Goal: Check status: Check status

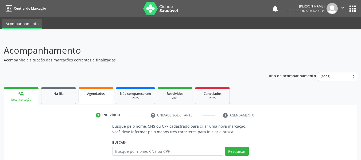
click at [100, 94] on span "Agendados" at bounding box center [96, 93] width 18 height 5
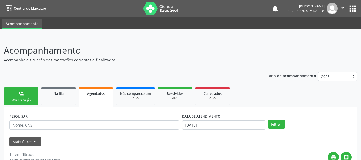
click at [98, 94] on span "Agendados" at bounding box center [96, 93] width 18 height 5
click at [274, 124] on button "Filtrar" at bounding box center [276, 124] width 17 height 9
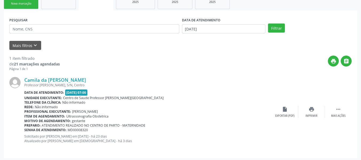
scroll to position [98, 0]
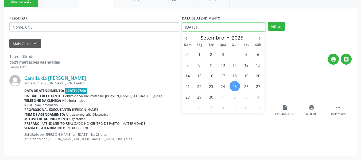
click at [189, 25] on input "[DATE]" at bounding box center [224, 26] width 84 height 9
click at [199, 55] on span "1" at bounding box center [199, 54] width 10 height 10
type input "[DATE]"
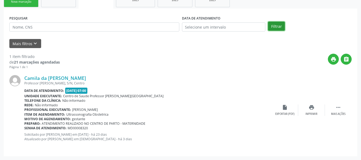
click at [279, 25] on button "Filtrar" at bounding box center [276, 26] width 17 height 9
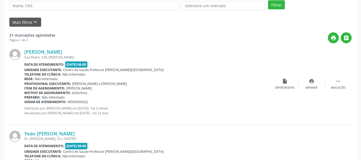
scroll to position [130, 0]
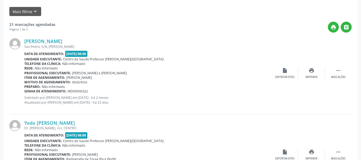
click at [173, 141] on div "Unidade executante: Centro de Saude Professor [PERSON_NAME][GEOGRAPHIC_DATA]" at bounding box center [147, 141] width 247 height 5
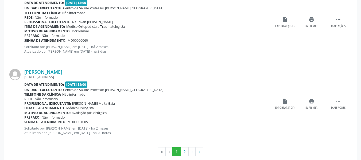
scroll to position [1250, 0]
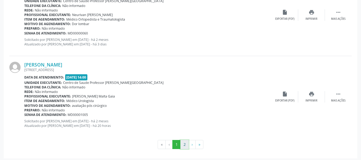
click at [184, 145] on button "2" at bounding box center [184, 144] width 8 height 9
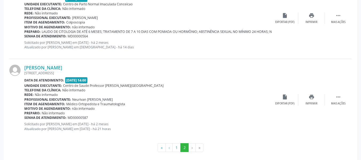
scroll to position [517, 0]
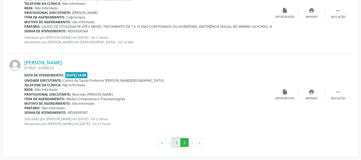
click at [177, 143] on button "1" at bounding box center [176, 142] width 8 height 9
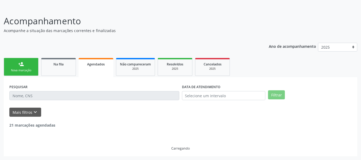
click at [177, 143] on div at bounding box center [176, 143] width 3 height 3
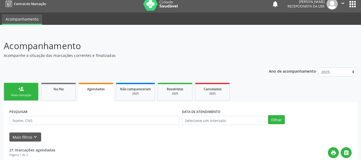
scroll to position [0, 0]
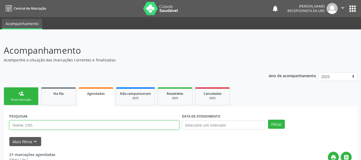
click at [48, 125] on input "text" at bounding box center [94, 125] width 170 height 9
click at [22, 123] on input "text" at bounding box center [94, 125] width 170 height 9
type input "700007731050801"
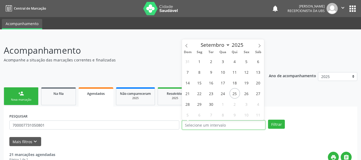
click at [192, 124] on input "text" at bounding box center [224, 125] width 84 height 9
click at [187, 46] on icon at bounding box center [187, 46] width 4 height 4
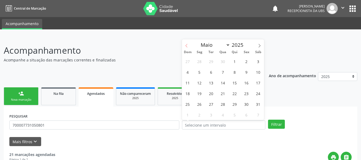
click at [187, 46] on icon at bounding box center [187, 46] width 4 height 4
select select "1"
click at [223, 72] on span "5" at bounding box center [223, 72] width 10 height 10
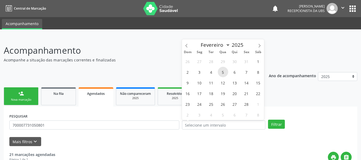
type input "[DATE]"
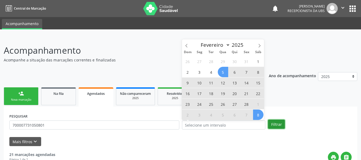
click at [276, 124] on button "Filtrar" at bounding box center [276, 124] width 17 height 9
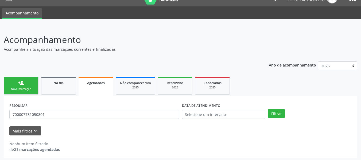
scroll to position [12, 0]
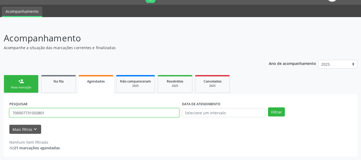
click at [47, 113] on input "700007731050801" at bounding box center [94, 112] width 170 height 9
type input "7"
type input "[PERSON_NAME]"
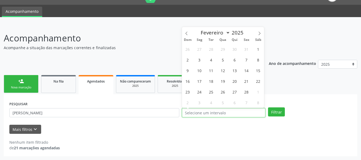
click at [190, 112] on input "text" at bounding box center [224, 112] width 84 height 9
click at [223, 60] on span "5" at bounding box center [223, 60] width 10 height 10
type input "[DATE]"
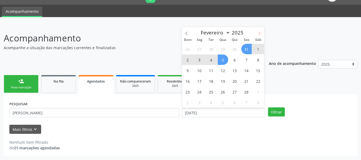
click at [260, 33] on icon at bounding box center [260, 34] width 4 height 4
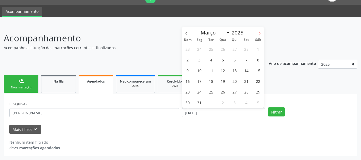
click at [260, 33] on icon at bounding box center [260, 34] width 4 height 4
select select "6"
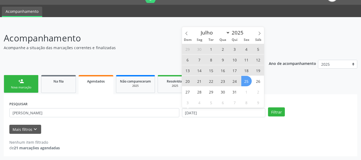
click at [245, 80] on span "25" at bounding box center [246, 81] width 10 height 10
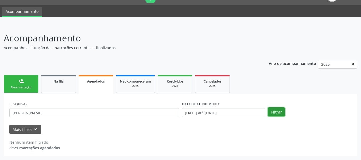
click at [275, 111] on button "Filtrar" at bounding box center [276, 111] width 17 height 9
click at [60, 83] on span "Na fila" at bounding box center [58, 81] width 10 height 5
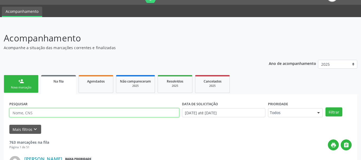
click at [36, 113] on input "text" at bounding box center [94, 112] width 170 height 9
type input "700007731050801"
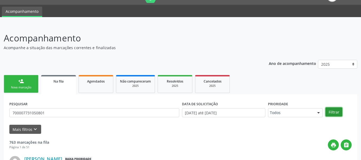
click at [334, 112] on button "Filtrar" at bounding box center [334, 111] width 17 height 9
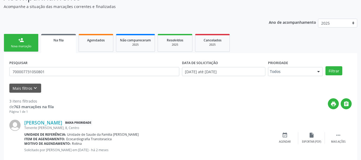
scroll to position [43, 0]
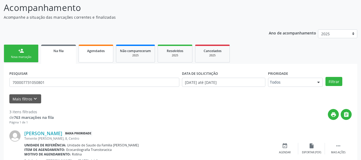
click at [90, 51] on span "Agendados" at bounding box center [96, 51] width 18 height 5
click at [90, 51] on div "Ano de acompanhamento 2025 person_add Nova marcação Na fila Agendados Não compa…" at bounding box center [181, 150] width 354 height 248
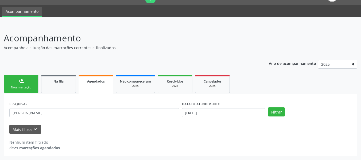
scroll to position [12, 0]
click at [275, 112] on button "Filtrar" at bounding box center [276, 111] width 17 height 9
click at [60, 84] on div "Na fila" at bounding box center [58, 81] width 27 height 6
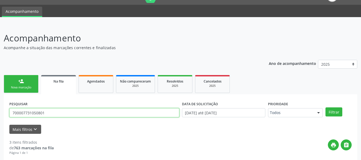
click at [46, 114] on input "700007731050801" at bounding box center [94, 112] width 170 height 9
type input "7"
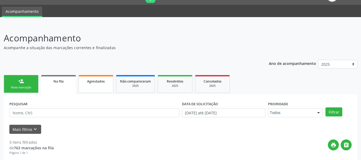
click at [93, 82] on span "Agendados" at bounding box center [96, 81] width 18 height 5
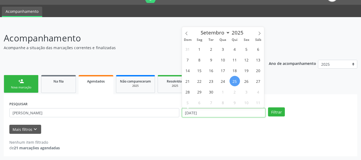
click at [189, 111] on input "[DATE]" at bounding box center [224, 112] width 84 height 9
click at [200, 49] on span "1" at bounding box center [199, 49] width 10 height 10
type input "[DATE]"
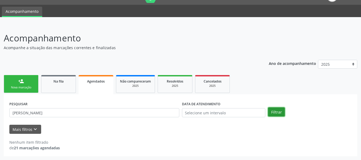
click at [276, 111] on button "Filtrar" at bounding box center [276, 111] width 17 height 9
click at [17, 130] on button "Mais filtros keyboard_arrow_down" at bounding box center [25, 129] width 32 height 9
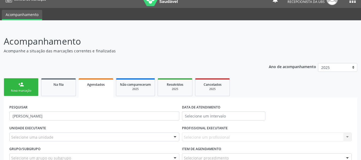
scroll to position [0, 0]
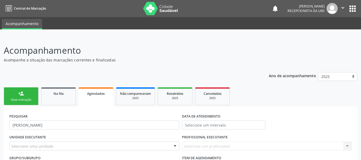
click at [99, 96] on link "Agendados" at bounding box center [96, 96] width 35 height 19
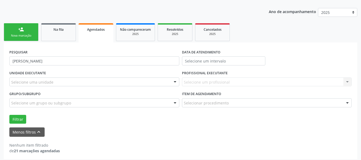
scroll to position [67, 0]
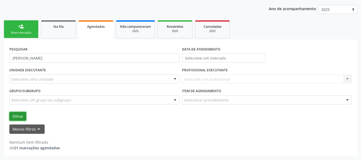
click at [18, 115] on button "Filtrar" at bounding box center [17, 116] width 17 height 9
click at [101, 28] on span "Agendados" at bounding box center [96, 26] width 18 height 5
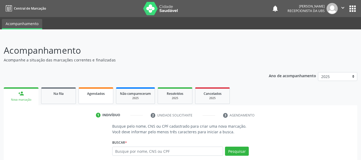
click at [98, 93] on span "Agendados" at bounding box center [96, 93] width 18 height 5
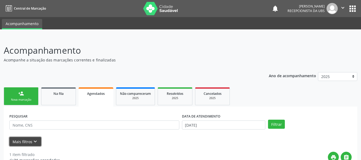
click at [27, 141] on button "Mais filtros keyboard_arrow_down" at bounding box center [25, 141] width 32 height 9
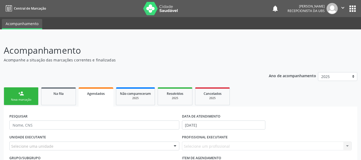
click at [96, 95] on span "Agendados" at bounding box center [96, 93] width 18 height 5
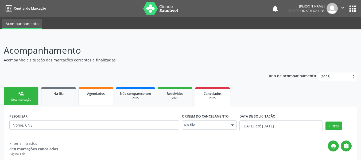
click at [102, 92] on span "Agendados" at bounding box center [96, 93] width 18 height 5
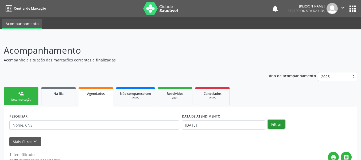
click at [277, 123] on button "Filtrar" at bounding box center [276, 124] width 17 height 9
click at [273, 124] on button "Filtrar" at bounding box center [276, 124] width 17 height 9
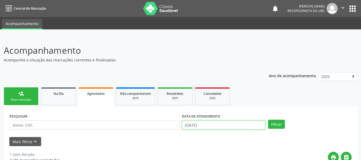
click at [192, 125] on input "[DATE]" at bounding box center [224, 125] width 84 height 9
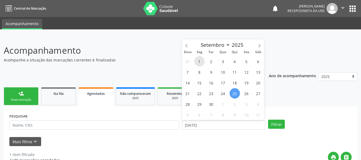
click at [200, 61] on span "1" at bounding box center [199, 61] width 10 height 10
type input "[DATE]"
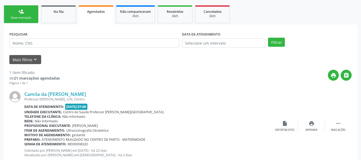
scroll to position [98, 0]
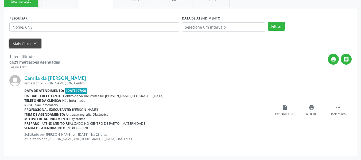
click at [18, 43] on button "Mais filtros keyboard_arrow_down" at bounding box center [25, 43] width 32 height 9
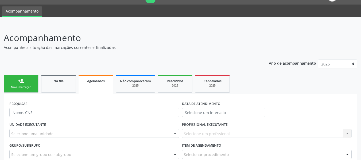
scroll to position [9, 0]
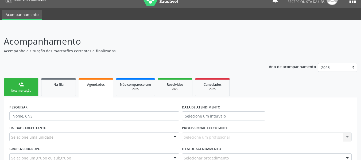
click at [102, 89] on link "Agendados" at bounding box center [96, 87] width 35 height 19
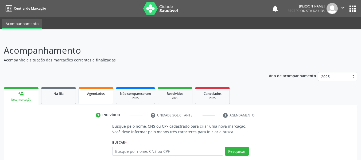
click at [97, 92] on span "Agendados" at bounding box center [96, 93] width 18 height 5
select select "8"
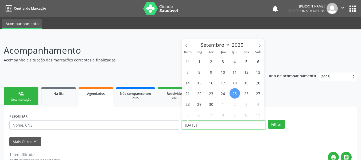
click at [188, 125] on input "[DATE]" at bounding box center [224, 125] width 84 height 9
click at [199, 61] on span "1" at bounding box center [199, 61] width 10 height 10
type input "[DATE]"
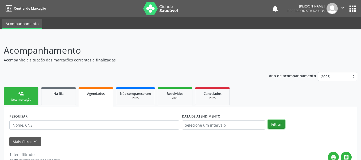
click at [276, 125] on button "Filtrar" at bounding box center [276, 124] width 17 height 9
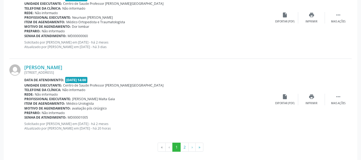
scroll to position [1252, 0]
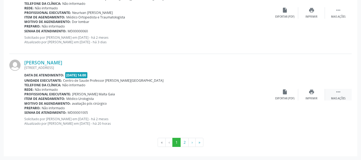
click at [340, 93] on icon "" at bounding box center [338, 92] width 6 height 6
click at [313, 92] on icon "edit" at bounding box center [312, 92] width 6 height 6
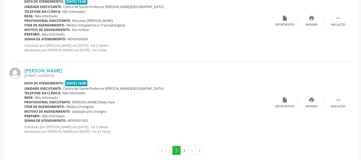
scroll to position [1240, 0]
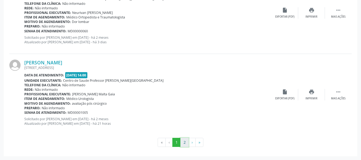
click at [185, 142] on button "2" at bounding box center [184, 142] width 8 height 9
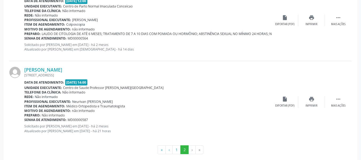
scroll to position [755, 0]
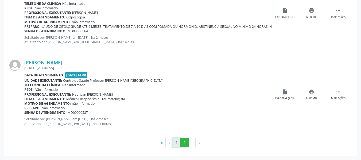
click at [177, 143] on button "1" at bounding box center [176, 142] width 8 height 9
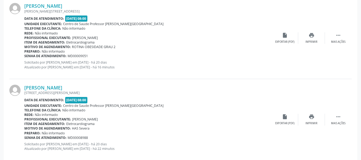
scroll to position [1245, 0]
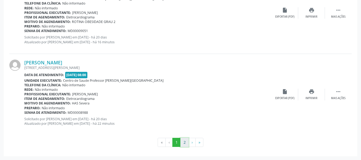
click at [184, 142] on button "2" at bounding box center [184, 142] width 8 height 9
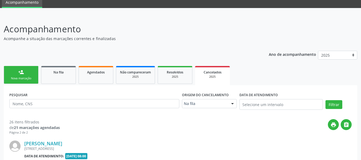
scroll to position [0, 0]
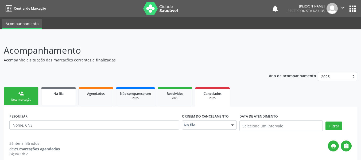
click at [62, 92] on span "Na fila" at bounding box center [58, 93] width 10 height 5
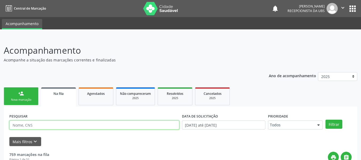
click at [36, 125] on input "text" at bounding box center [94, 125] width 170 height 9
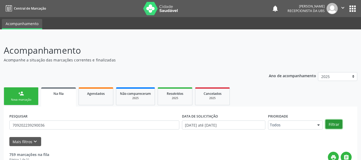
click at [331, 124] on button "Filtrar" at bounding box center [334, 124] width 17 height 9
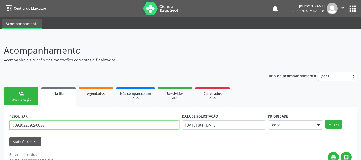
click at [47, 126] on input "709202239290036" at bounding box center [94, 125] width 170 height 9
type input "7"
type input "704305526860599"
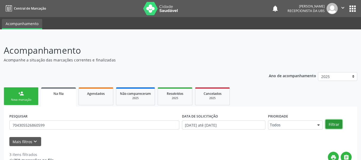
click at [333, 124] on button "Filtrar" at bounding box center [334, 124] width 17 height 9
click at [63, 94] on span "Na fila" at bounding box center [58, 93] width 10 height 5
click at [19, 93] on div "person_add" at bounding box center [21, 94] width 6 height 6
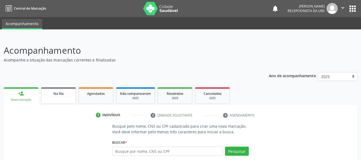
click at [59, 93] on span "Na fila" at bounding box center [58, 93] width 10 height 5
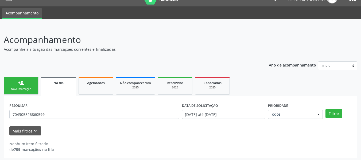
scroll to position [12, 0]
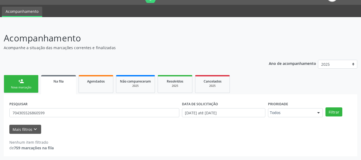
click at [67, 88] on link "Na fila" at bounding box center [58, 84] width 35 height 19
click at [55, 80] on span "Na fila" at bounding box center [58, 81] width 10 height 5
click at [330, 111] on button "Filtrar" at bounding box center [334, 111] width 17 height 9
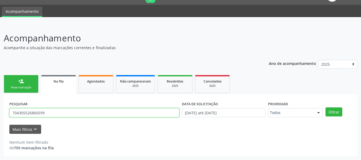
click at [46, 117] on input "704305526860599" at bounding box center [94, 112] width 170 height 9
type input "7"
type input "maria jose lima dos santos"
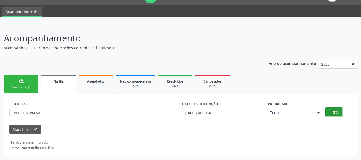
click at [332, 111] on button "Filtrar" at bounding box center [334, 111] width 17 height 9
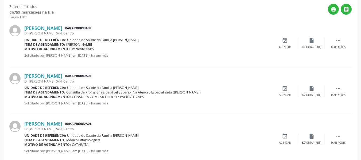
scroll to position [151, 0]
